Goal: Transaction & Acquisition: Subscribe to service/newsletter

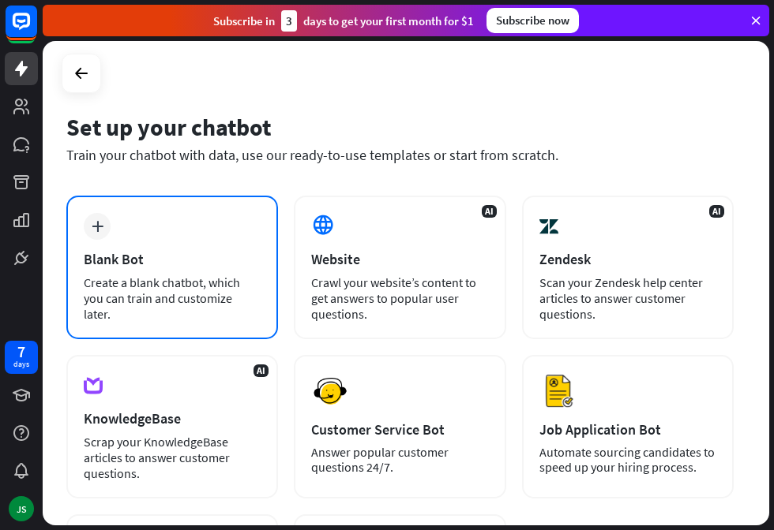
click at [163, 264] on div "Blank Bot" at bounding box center [172, 259] width 177 height 18
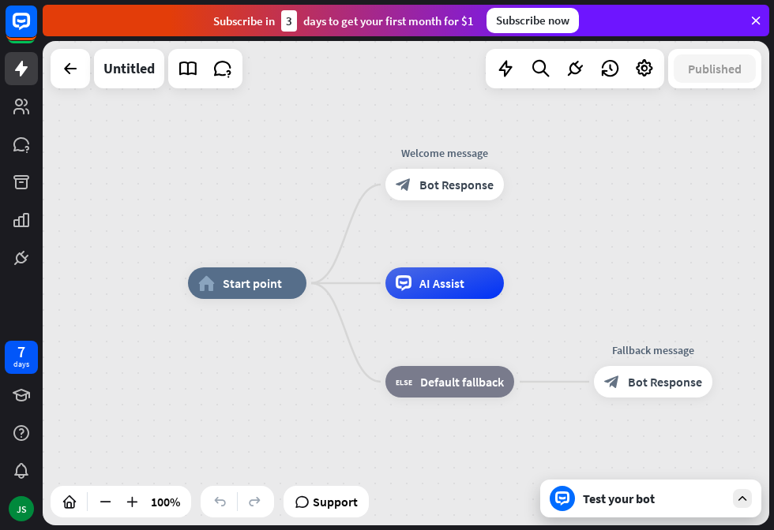
click at [654, 509] on div "Test your bot" at bounding box center [650, 499] width 221 height 38
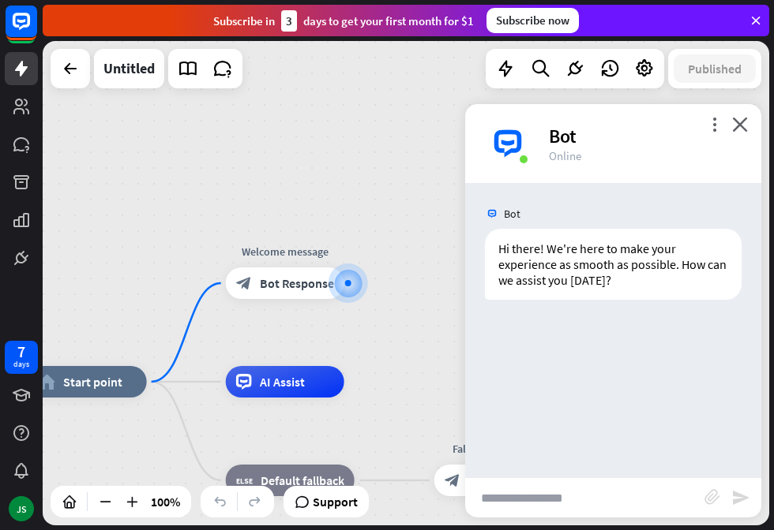
click at [643, 498] on input "text" at bounding box center [584, 497] width 239 height 39
type input "**********"
click at [744, 500] on icon "send" at bounding box center [740, 498] width 19 height 19
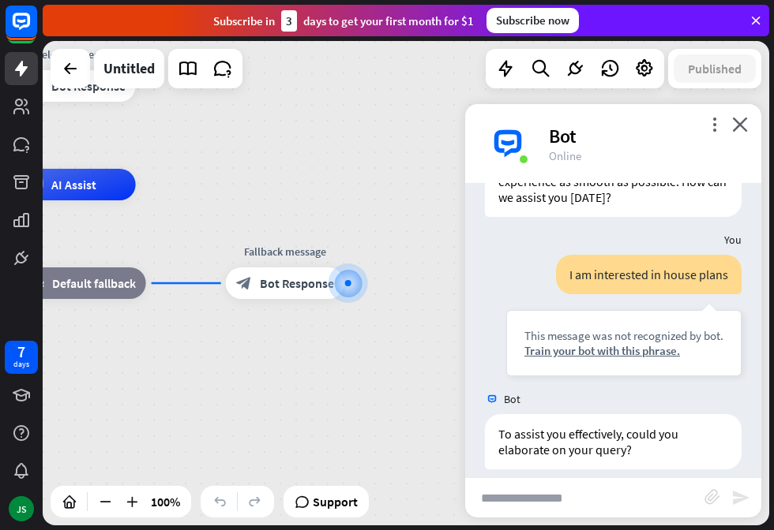
scroll to position [99, 0]
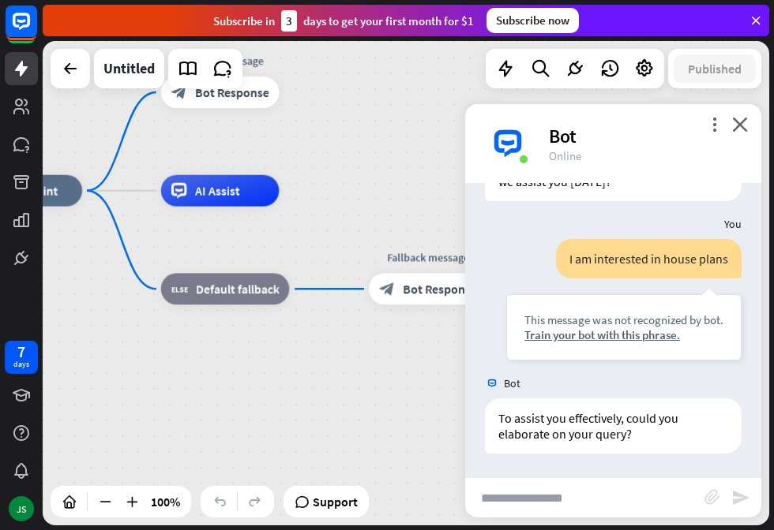
drag, startPoint x: 245, startPoint y: 429, endPoint x: 393, endPoint y: 437, distance: 148.6
click at [393, 437] on div "home_2 Start point Welcome message block_bot_response Bot Response AI Assist bl…" at bounding box center [326, 432] width 724 height 483
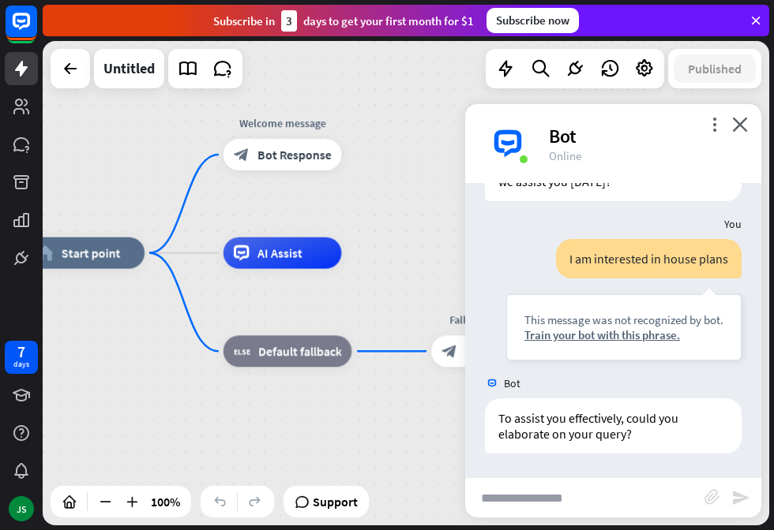
drag, startPoint x: 301, startPoint y: 371, endPoint x: 358, endPoint y: 432, distance: 83.8
click at [358, 432] on div "home_2 Start point Welcome message block_bot_response Bot Response AI Assist bl…" at bounding box center [389, 494] width 724 height 483
click at [514, 21] on div "Subscribe now" at bounding box center [532, 20] width 92 height 25
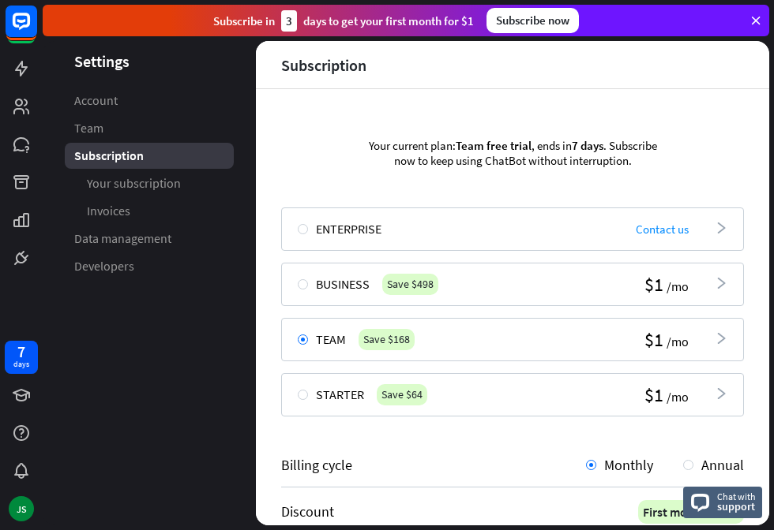
click at [617, 282] on div "Business Save $498 $1 /mo arrowhead_right" at bounding box center [512, 284] width 463 height 43
click at [722, 281] on icon "arrowhead_right" at bounding box center [720, 283] width 13 height 13
click at [715, 285] on icon "arrowhead_right" at bounding box center [720, 283] width 13 height 13
click at [585, 287] on div "Business Save $498 $1 /mo arrowhead_right" at bounding box center [512, 284] width 463 height 43
click at [558, 386] on div "Starter Save $64 $1 /mo arrowhead_right" at bounding box center [512, 394] width 463 height 43
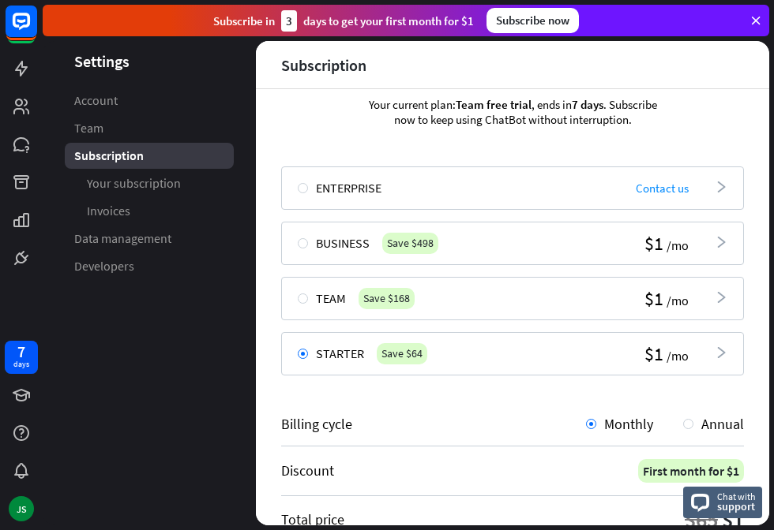
scroll to position [73, 0]
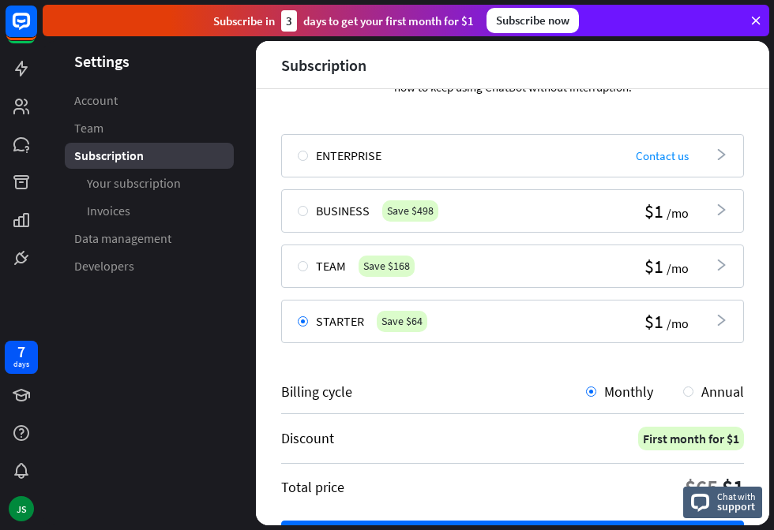
click at [98, 60] on header "Settings" at bounding box center [149, 61] width 213 height 21
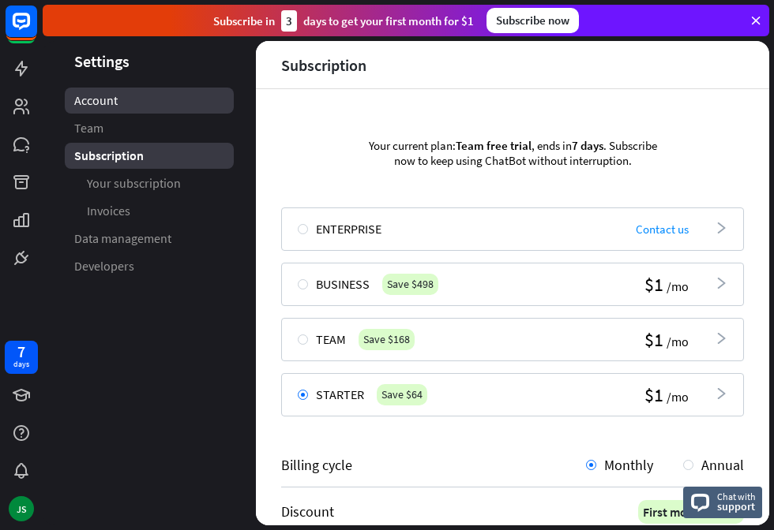
scroll to position [0, 0]
click at [103, 99] on span "Account" at bounding box center [95, 100] width 43 height 17
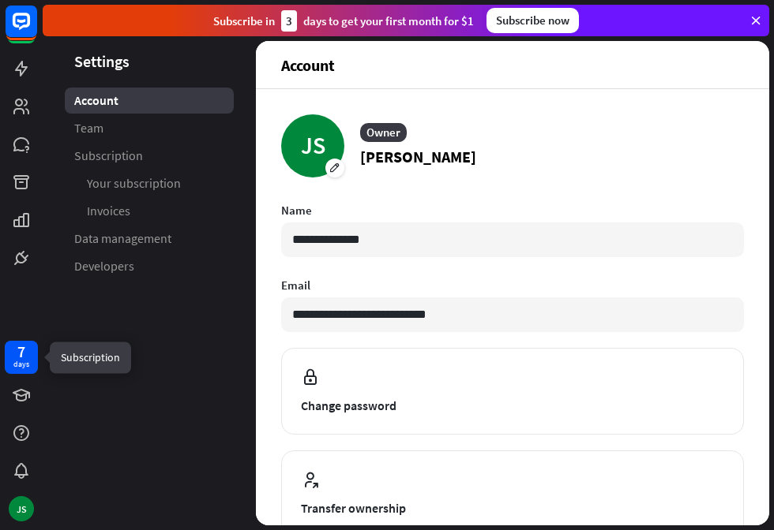
click at [24, 360] on div "days" at bounding box center [21, 364] width 16 height 11
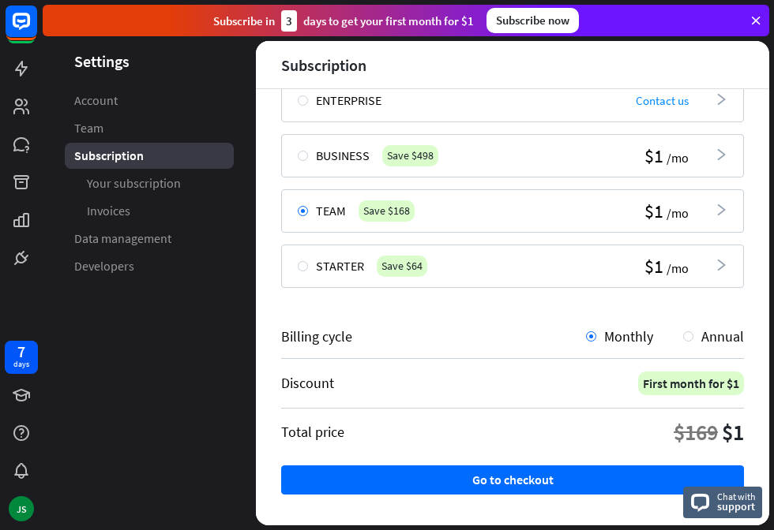
scroll to position [130, 0]
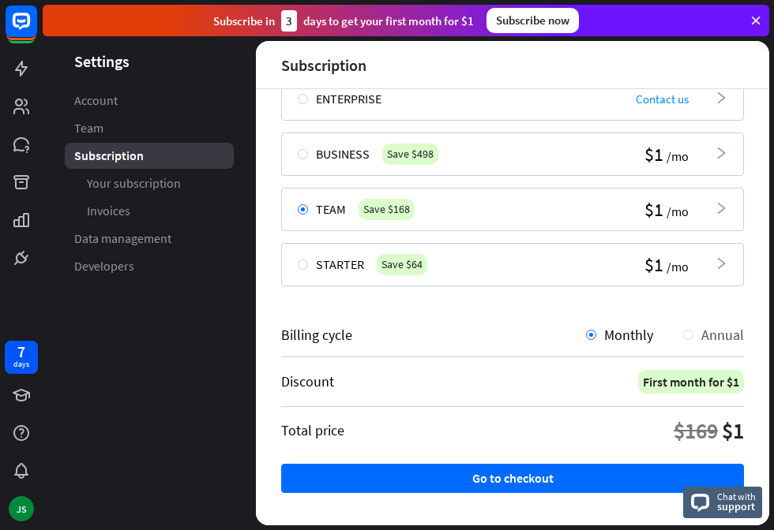
click at [689, 335] on div at bounding box center [688, 335] width 10 height 10
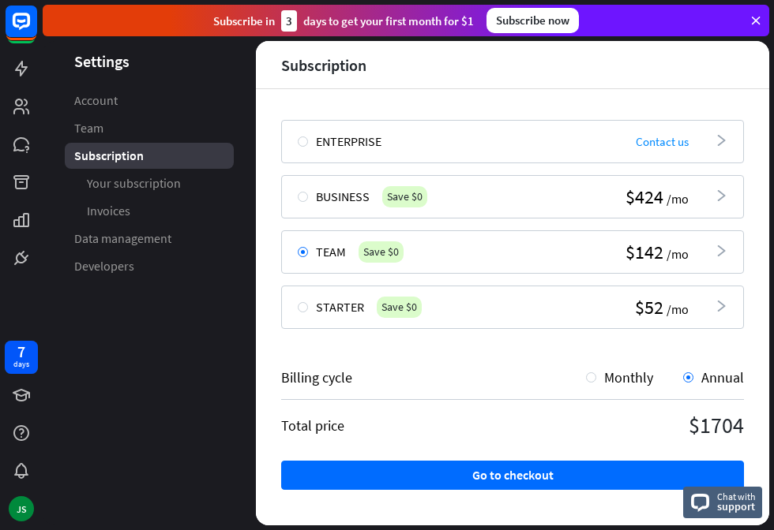
scroll to position [88, 0]
click at [301, 306] on div at bounding box center [303, 307] width 10 height 10
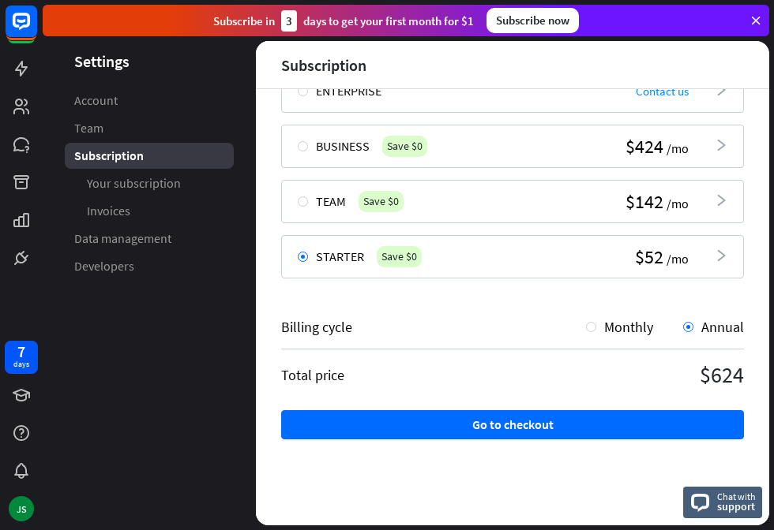
scroll to position [138, 0]
click at [535, 20] on div "Subscribe now" at bounding box center [532, 20] width 92 height 25
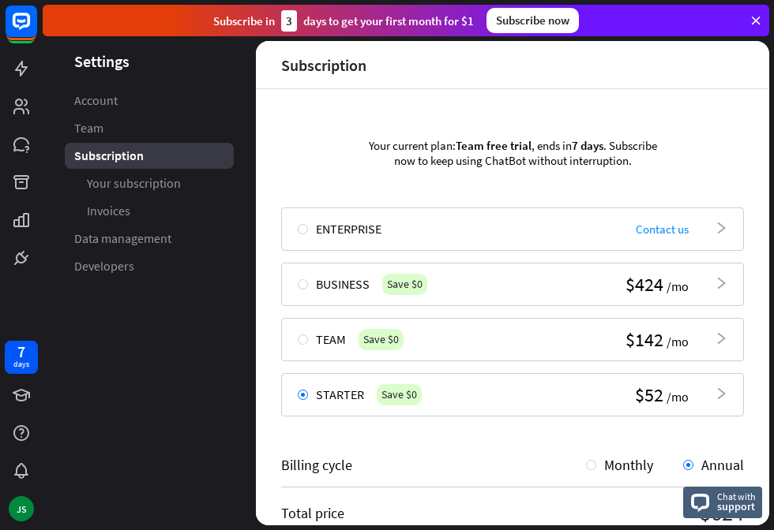
scroll to position [0, 0]
click at [540, 21] on div "Subscribe now" at bounding box center [532, 20] width 92 height 25
click at [653, 234] on span "Contact us" at bounding box center [661, 229] width 53 height 15
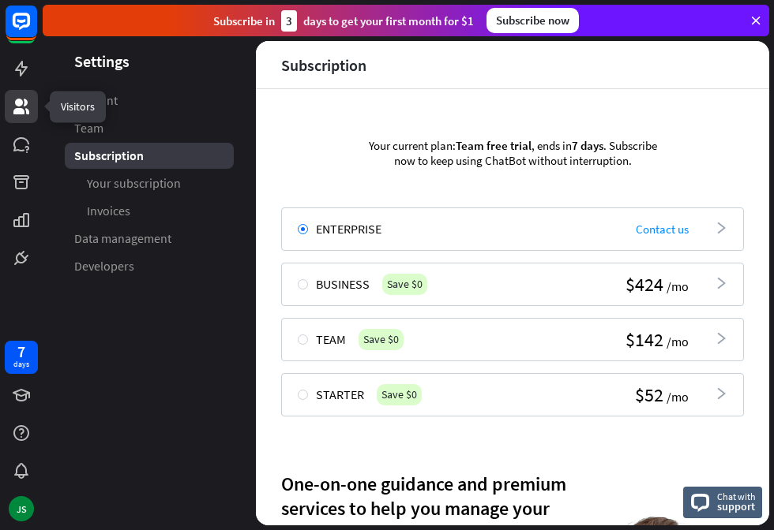
click at [21, 108] on icon at bounding box center [21, 106] width 19 height 19
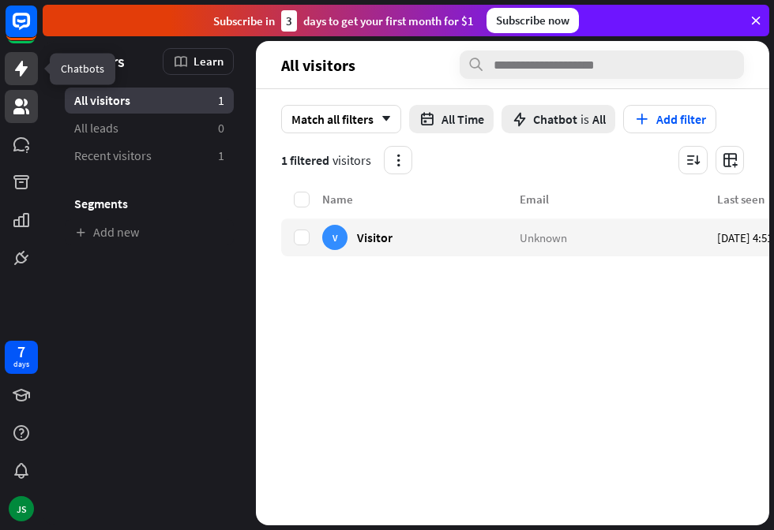
click at [27, 75] on icon at bounding box center [21, 68] width 19 height 19
